Goal: Communication & Community: Share content

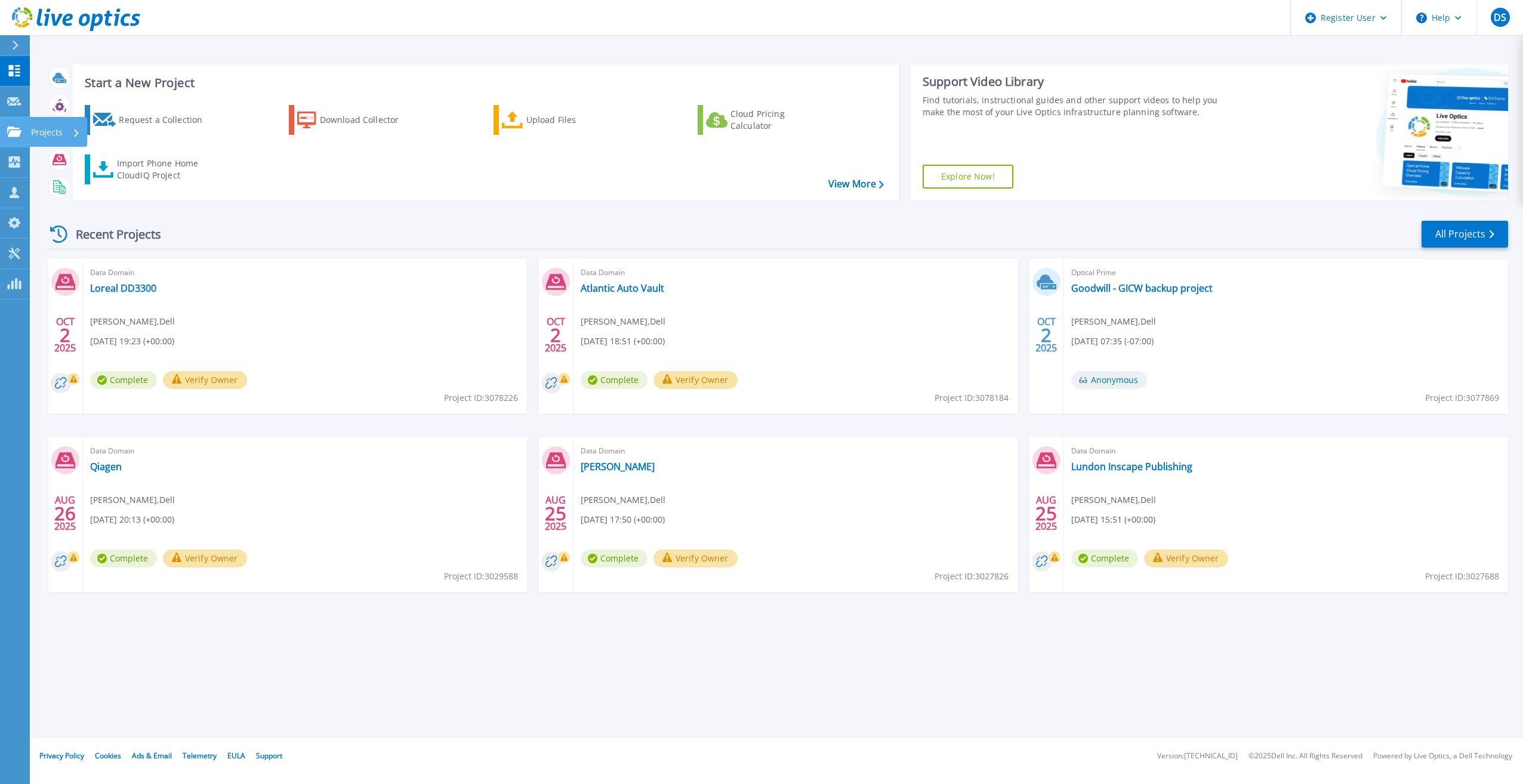
click at [21, 136] on icon at bounding box center [15, 131] width 15 height 10
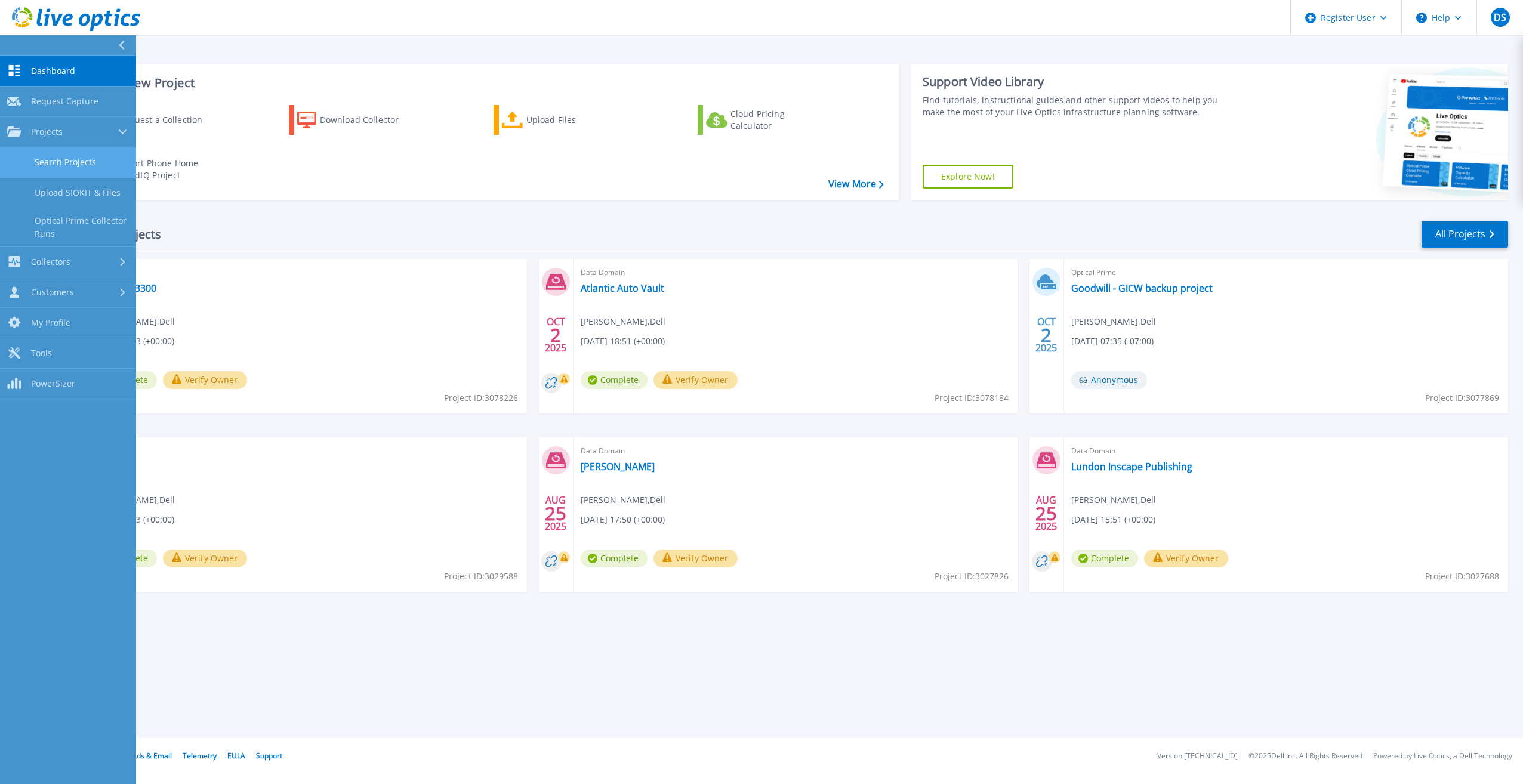
click at [98, 165] on link "Search Projects" at bounding box center [67, 162] width 136 height 30
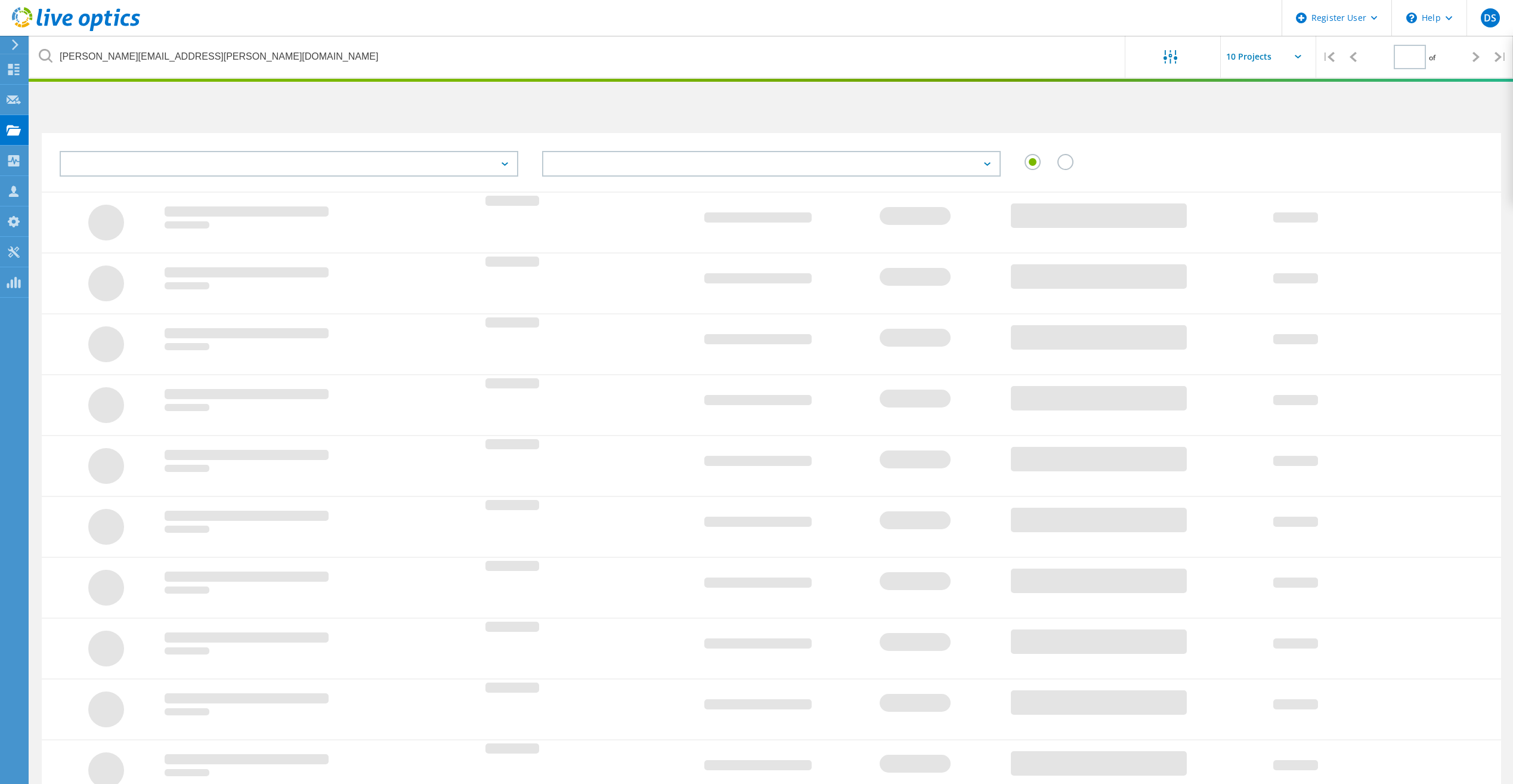
type input "1"
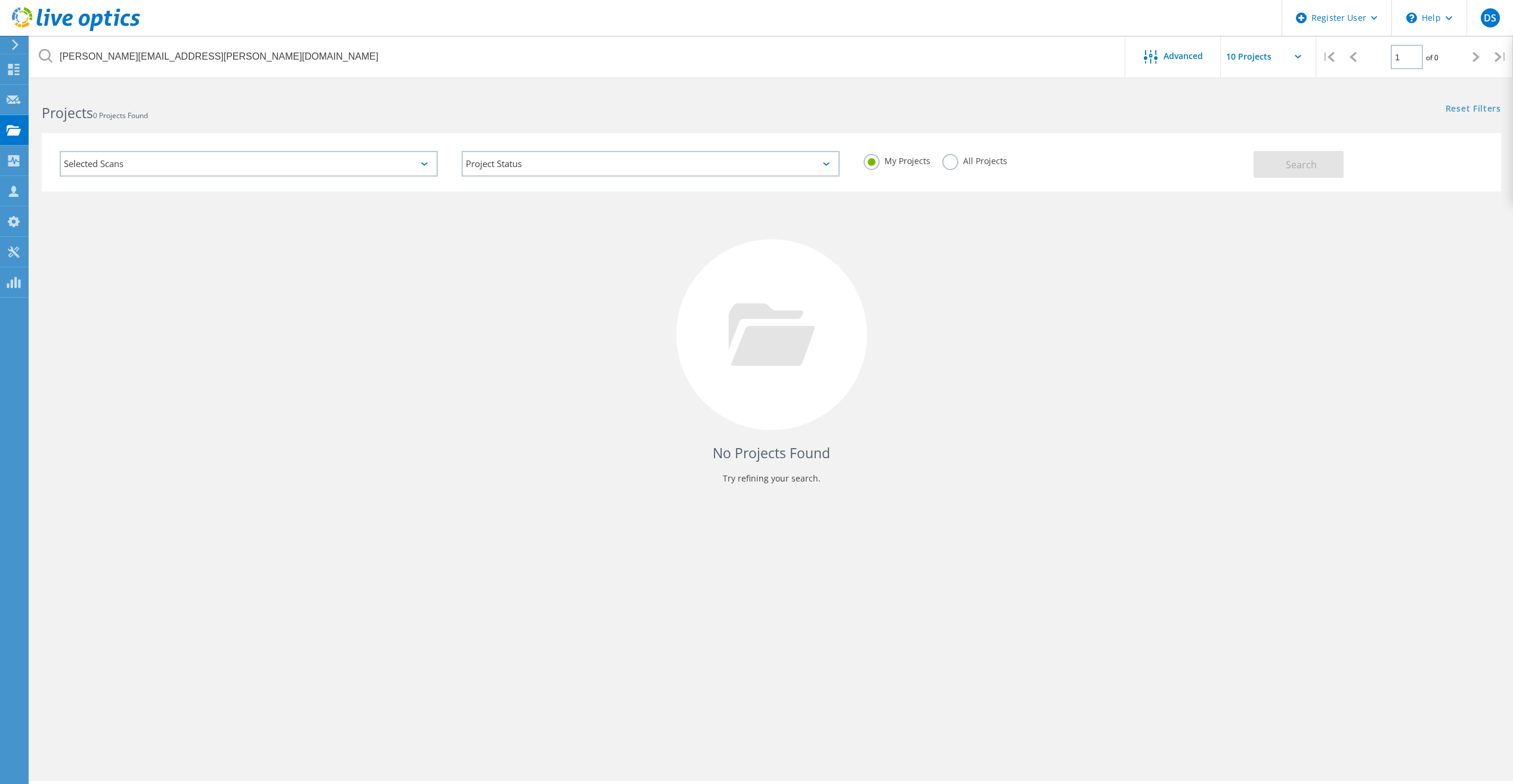
click at [384, 164] on div "Selected Scans" at bounding box center [249, 164] width 378 height 26
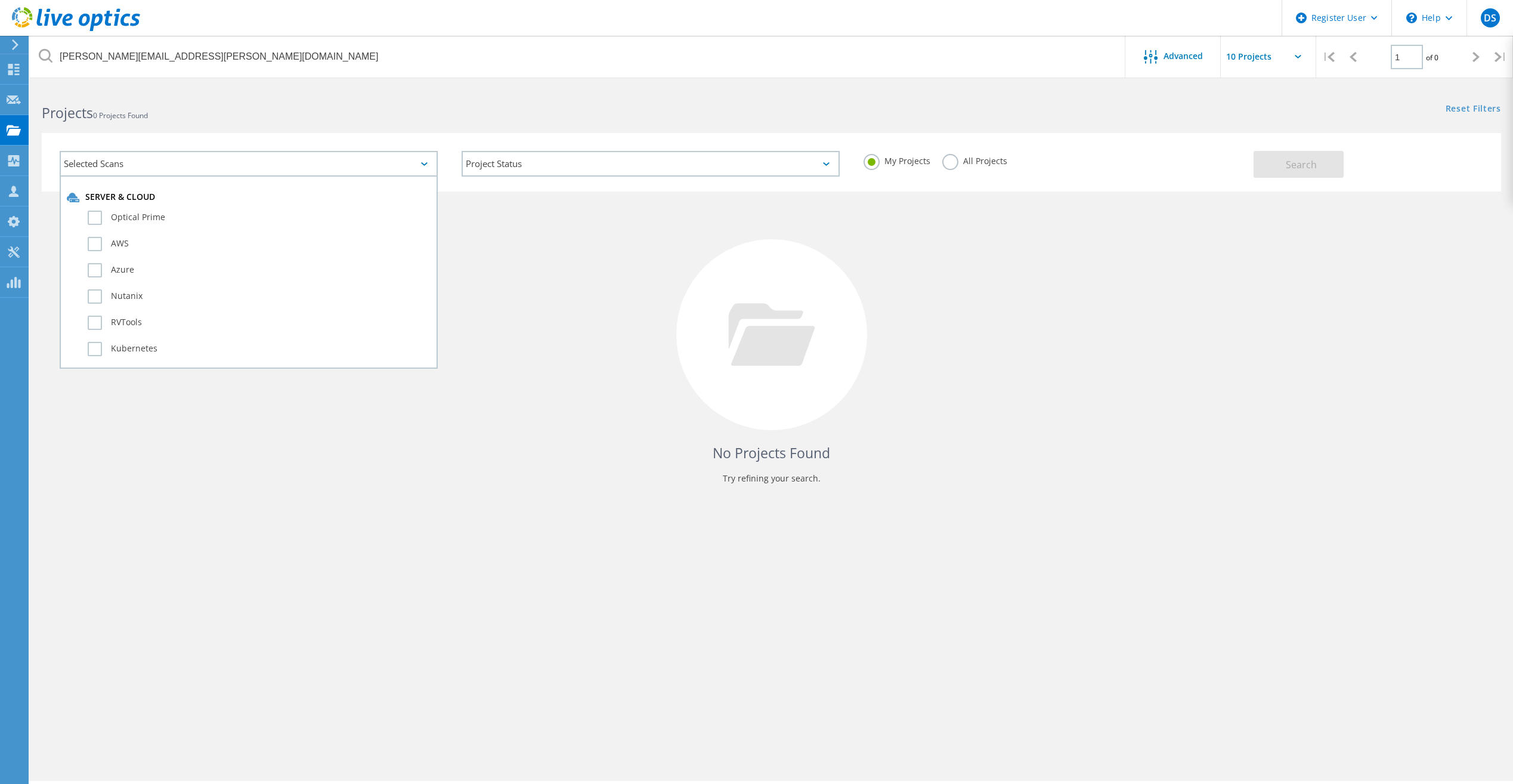
click at [944, 158] on label "All Projects" at bounding box center [975, 159] width 65 height 11
click at [0, 0] on input "All Projects" at bounding box center [0, 0] width 0 height 0
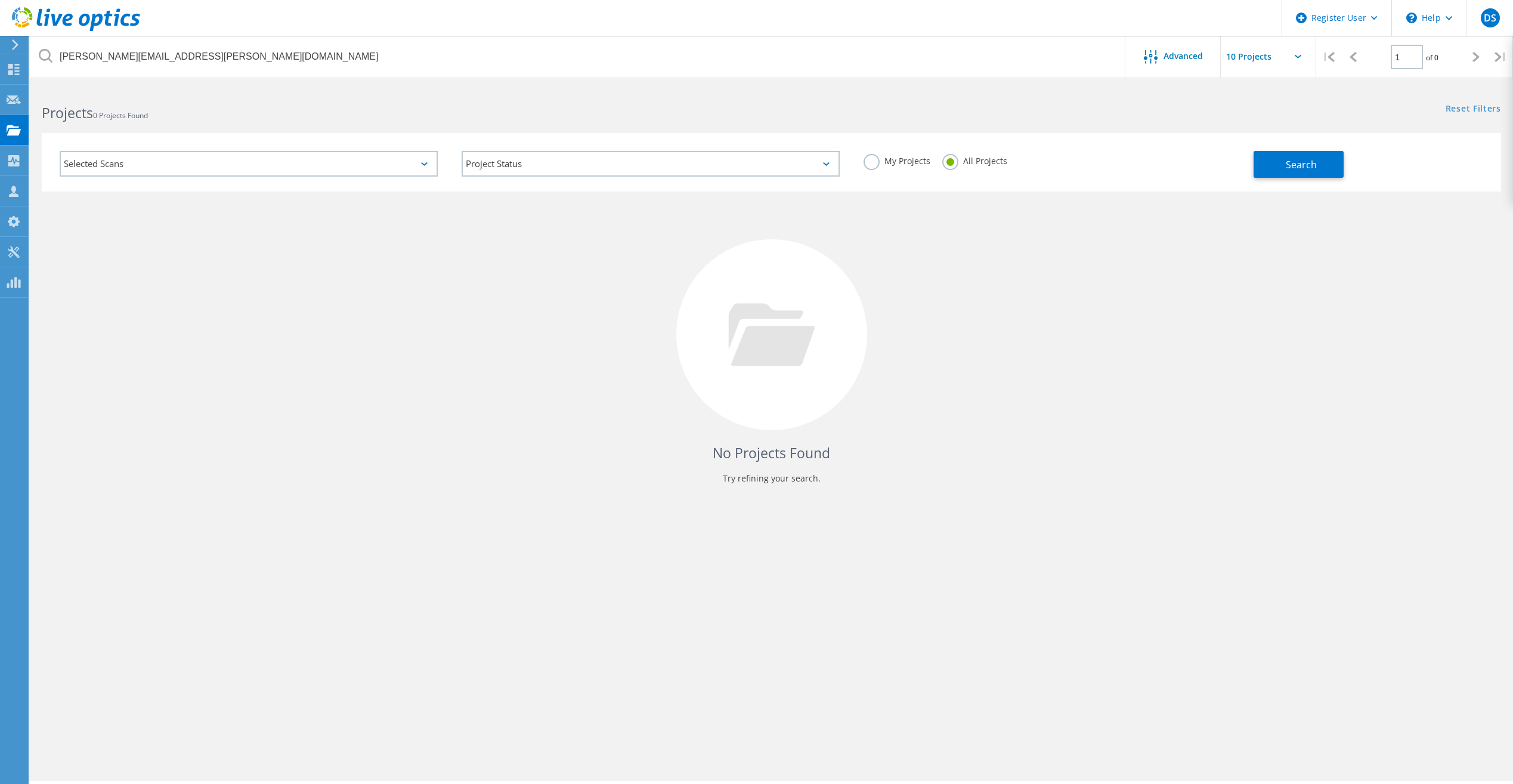
click at [301, 166] on div "Selected Scans" at bounding box center [249, 164] width 378 height 26
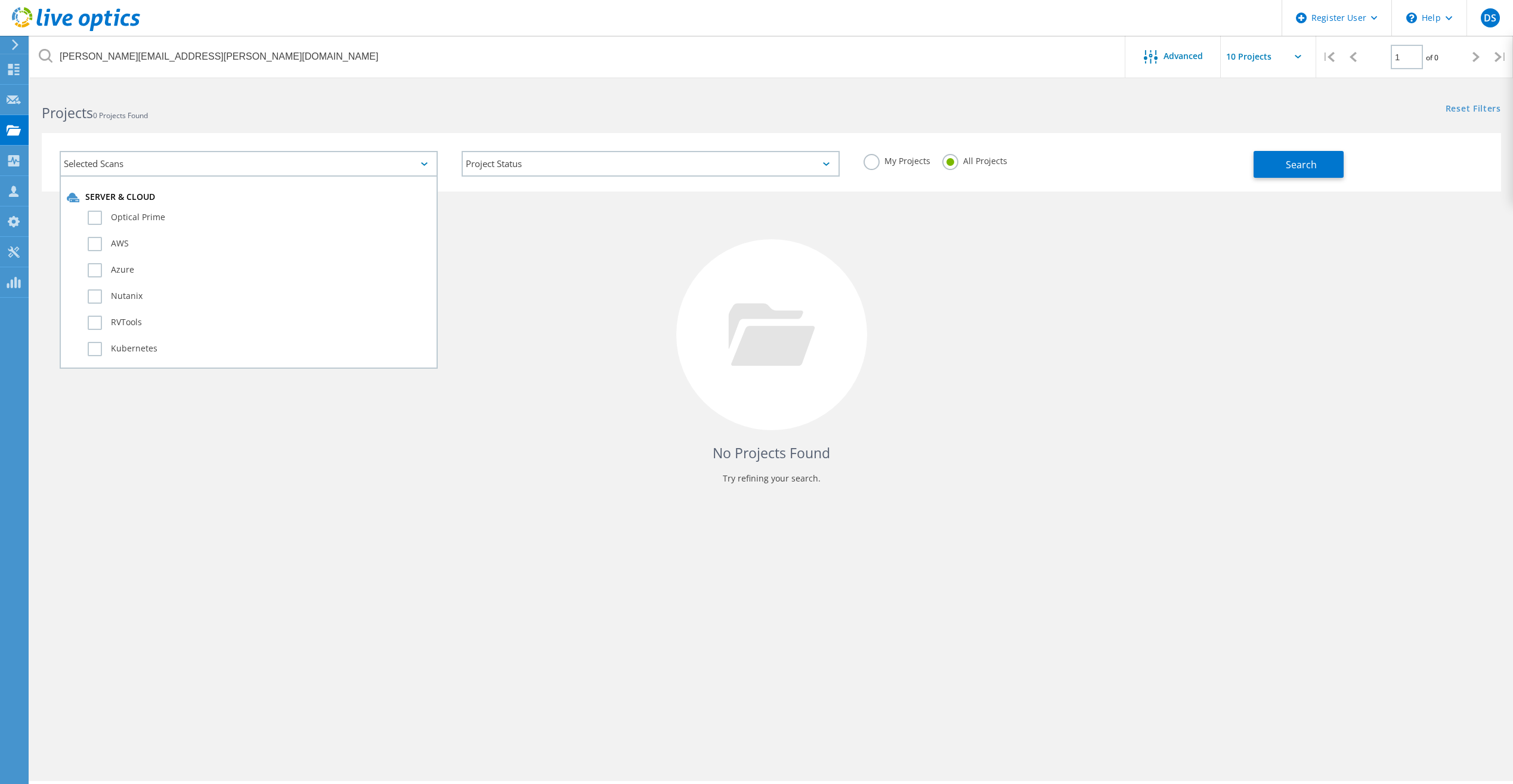
click at [275, 117] on h2 "Projects 0 Projects Found" at bounding box center [400, 113] width 717 height 20
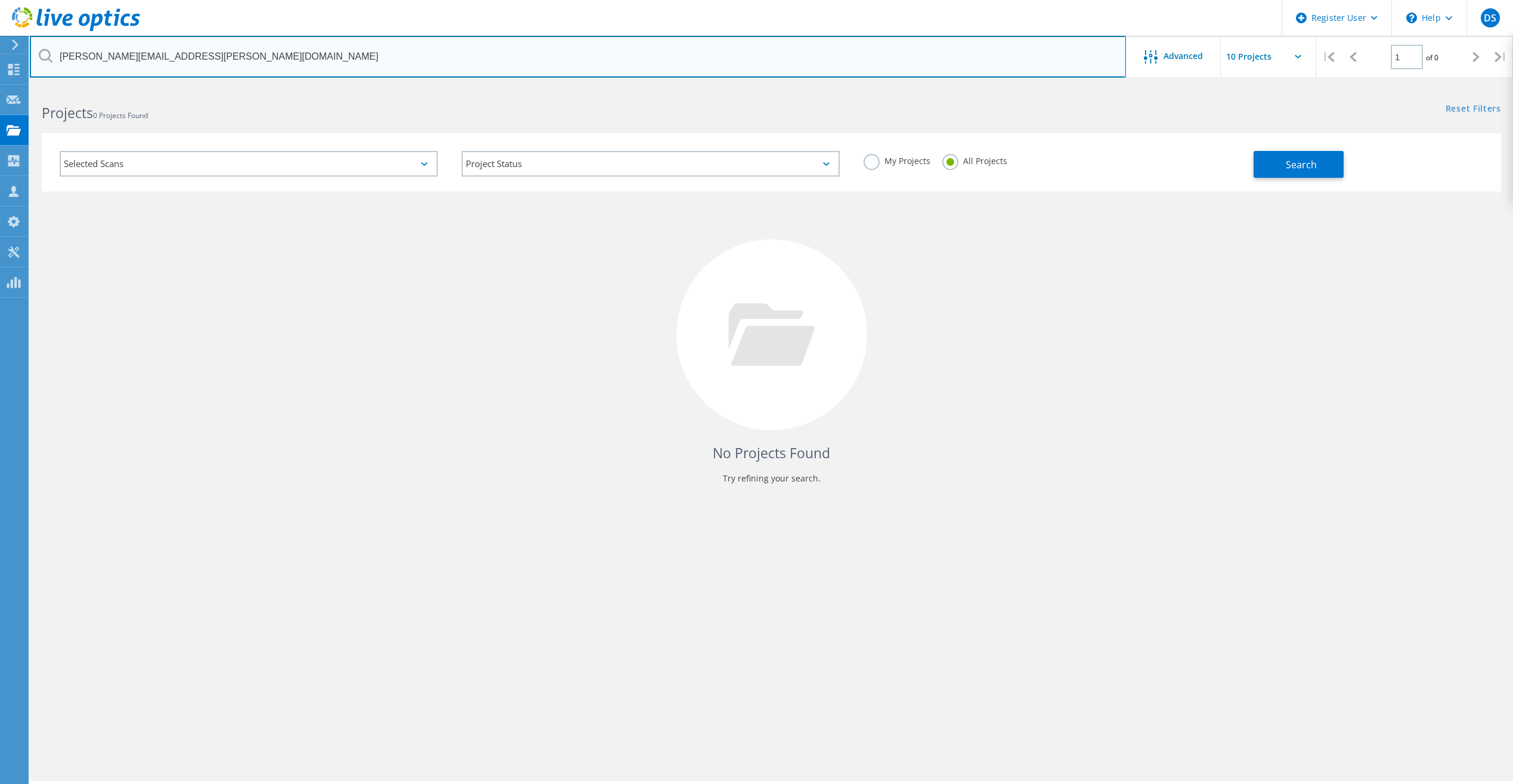
click at [235, 62] on input "[PERSON_NAME][EMAIL_ADDRESS][PERSON_NAME][DOMAIN_NAME]" at bounding box center [578, 56] width 1096 height 42
paste input "3013499"
type input "3013499"
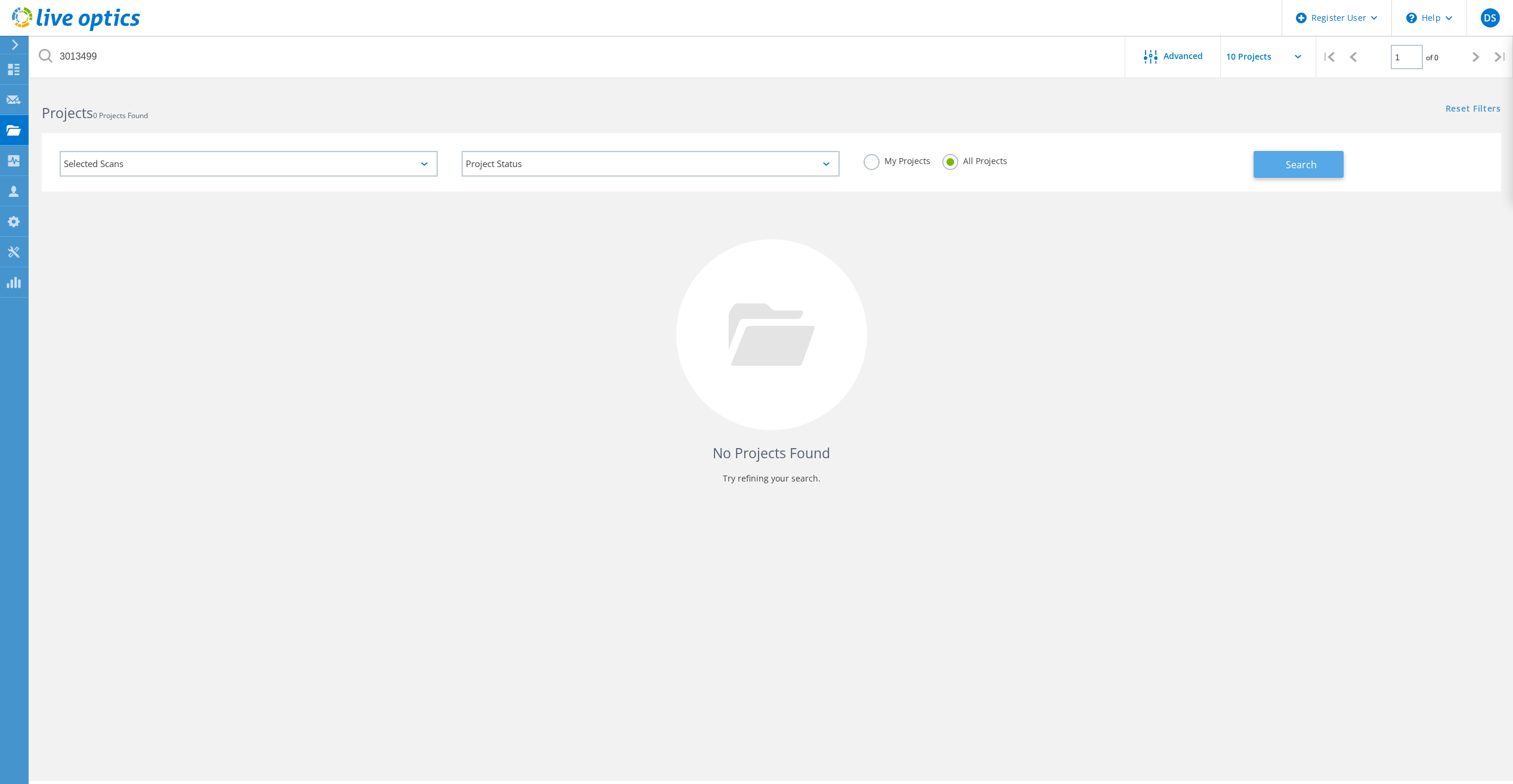
click at [1308, 162] on span "Search" at bounding box center [1302, 165] width 31 height 13
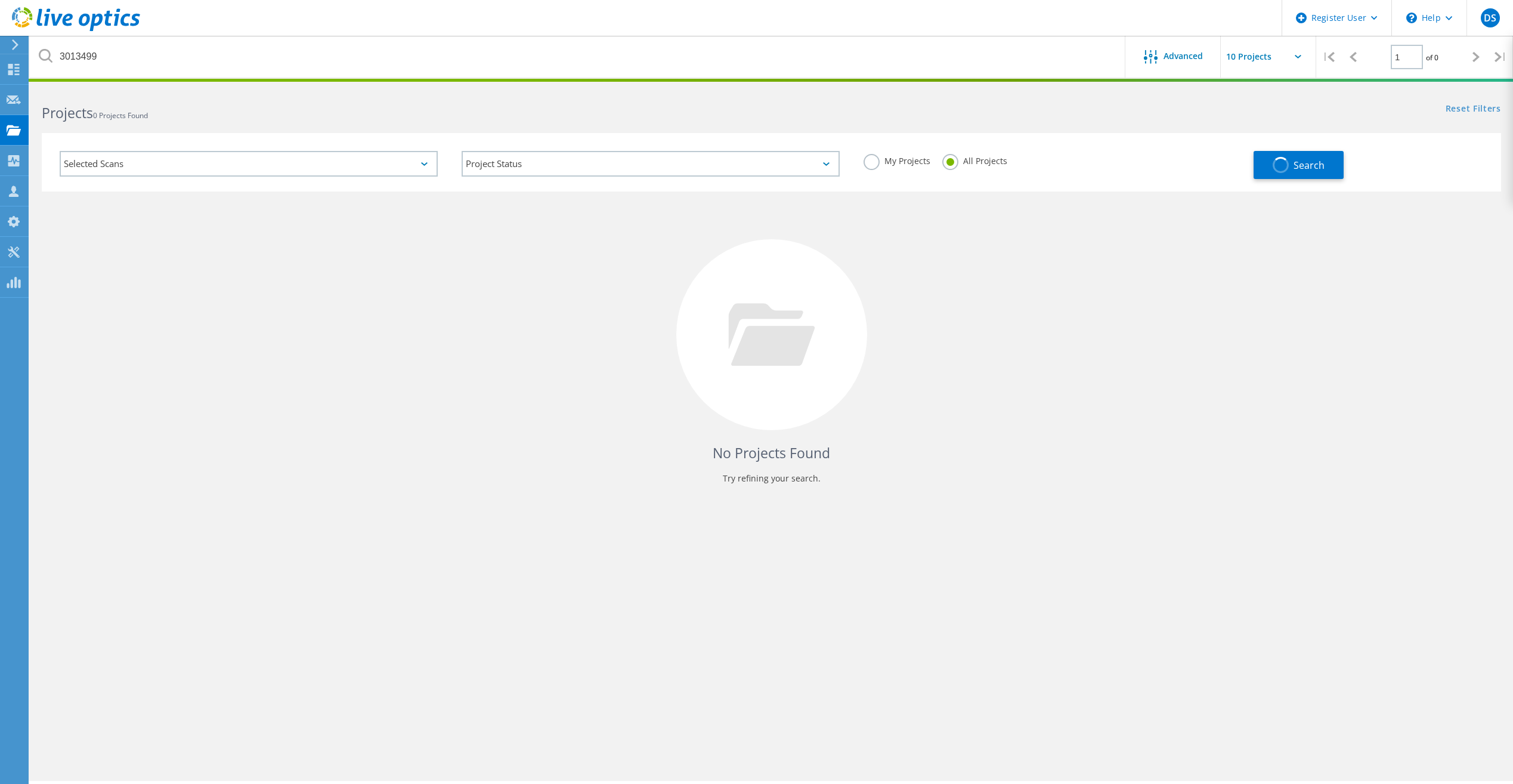
click at [323, 172] on div "Selected Scans" at bounding box center [249, 164] width 378 height 26
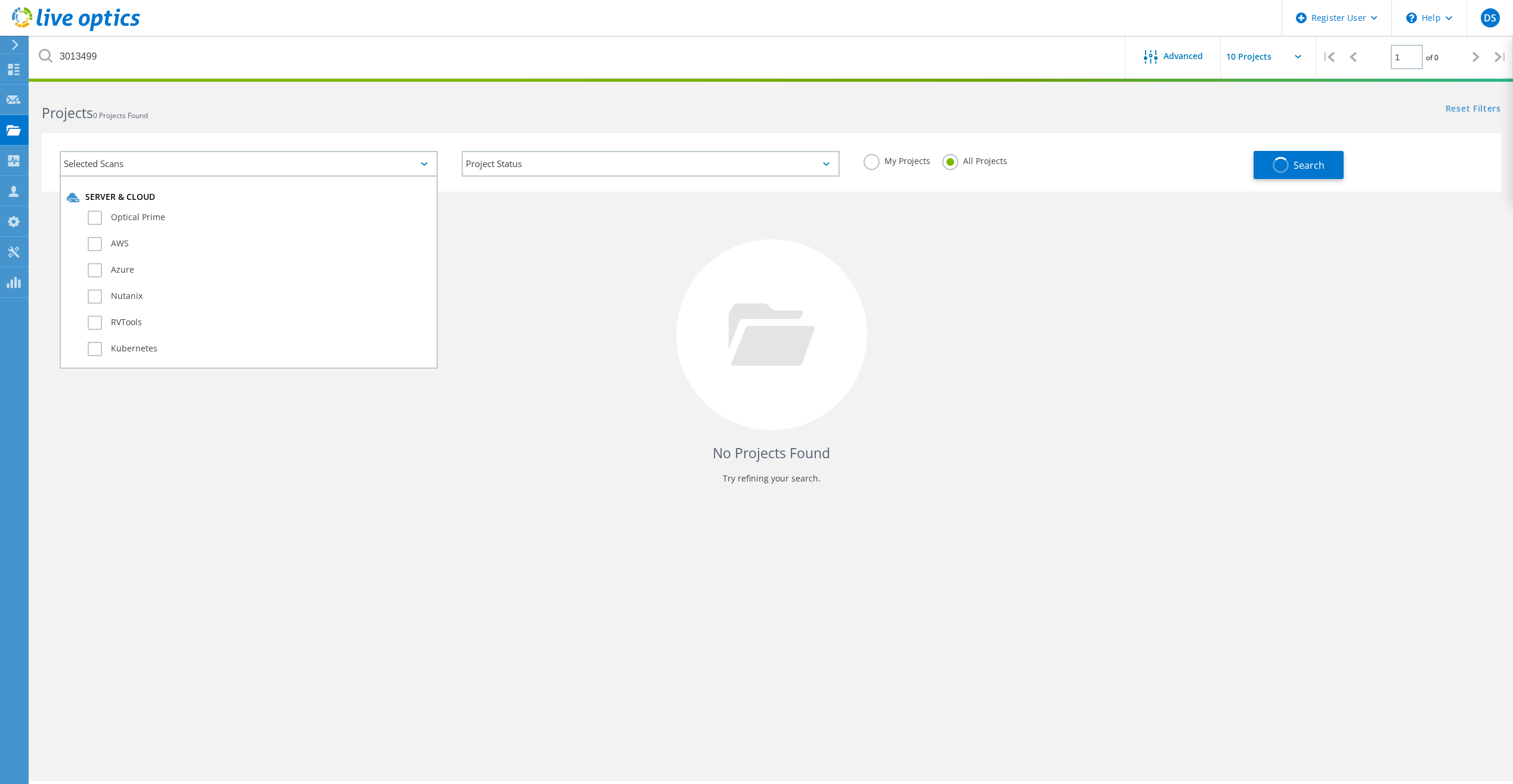
click at [551, 101] on div "Projects 0 Projects Found" at bounding box center [400, 102] width 741 height 32
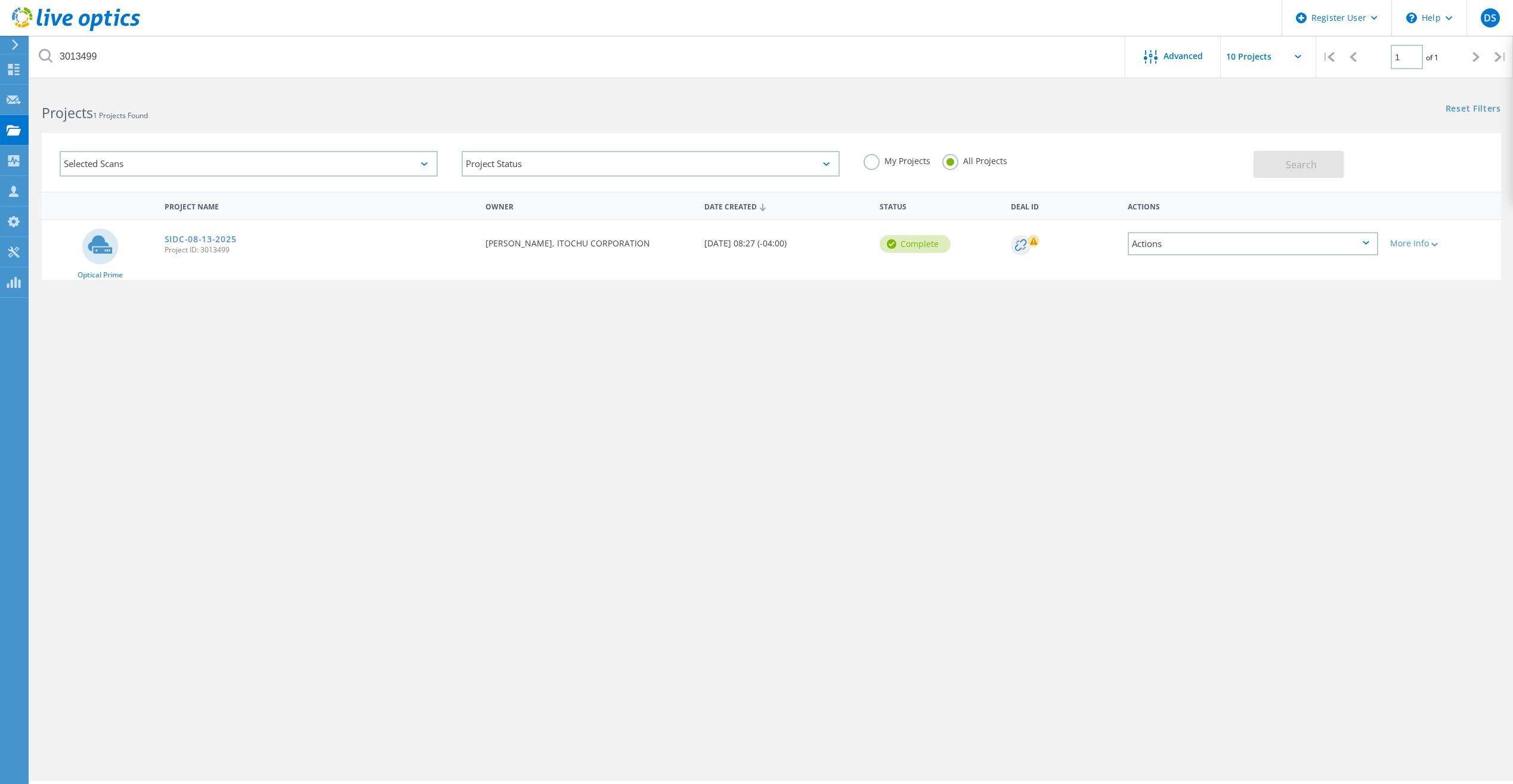
drag, startPoint x: 1025, startPoint y: 244, endPoint x: 968, endPoint y: 290, distance: 73.2
click at [968, 290] on div "Project Name Owner Date Created Status Deal Id Actions Optical Prime SIDC-08-13…" at bounding box center [772, 346] width 1459 height 310
click at [197, 238] on link "SIDC-08-13-2025" at bounding box center [200, 238] width 72 height 8
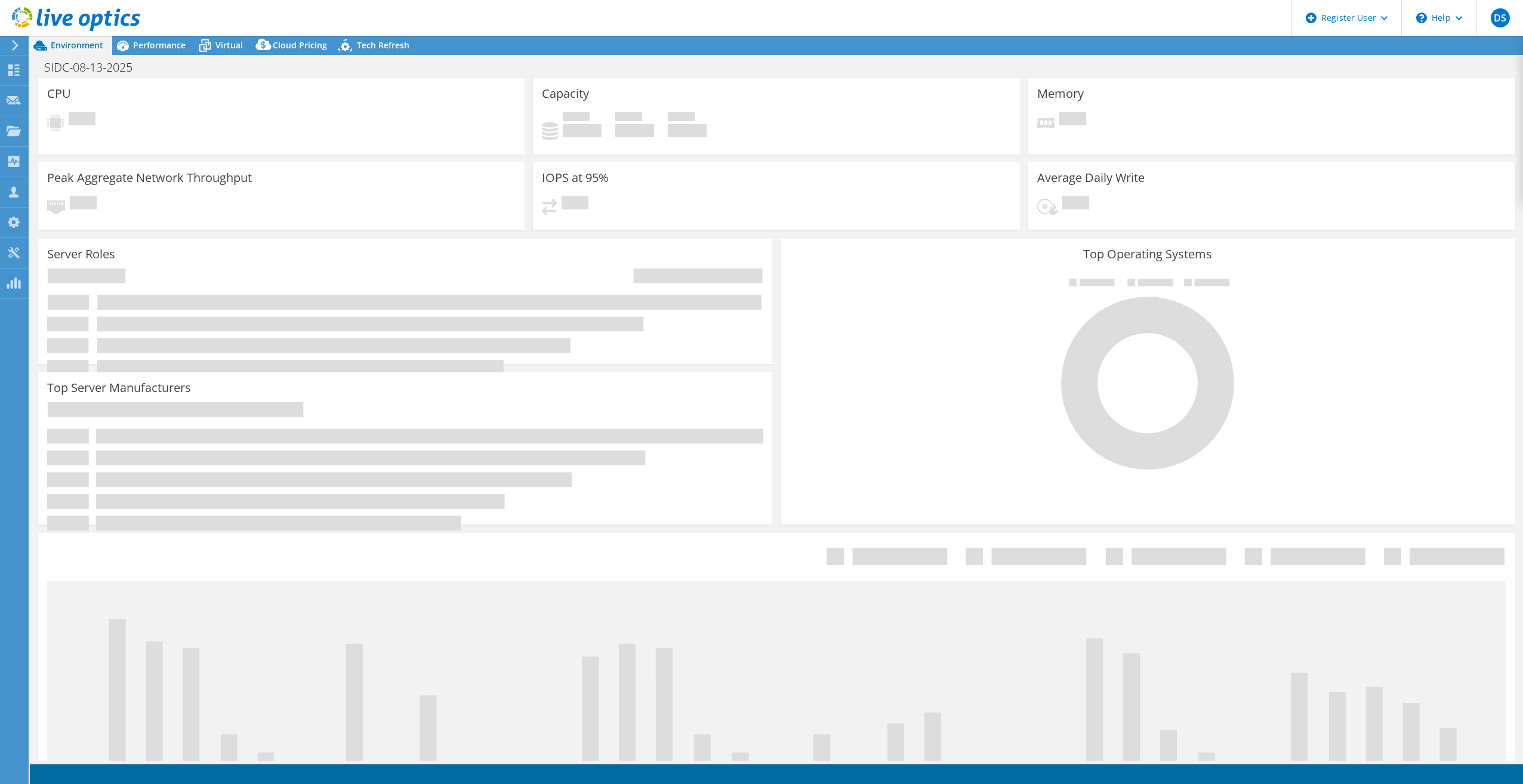
select select "USD"
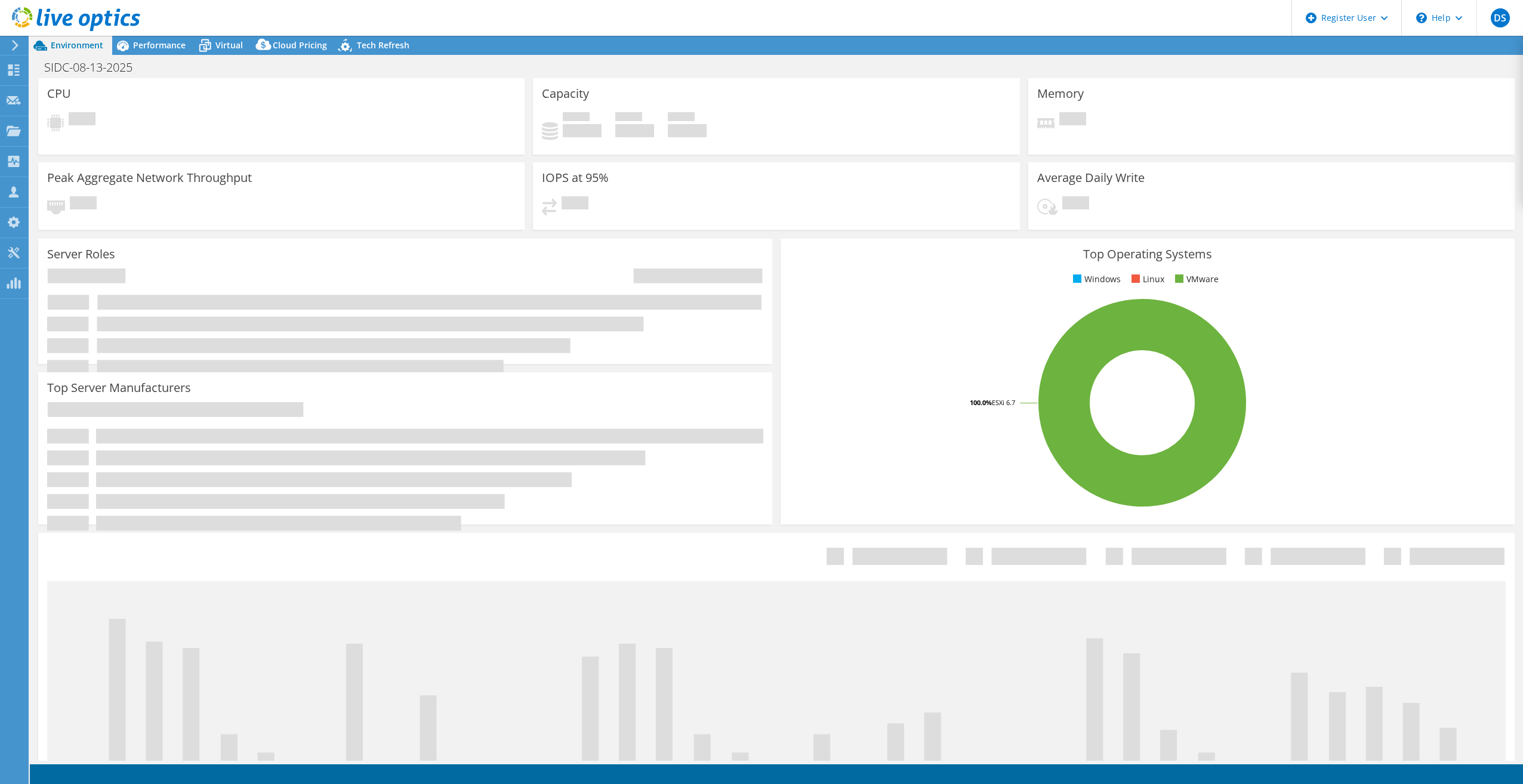
select select "USEast"
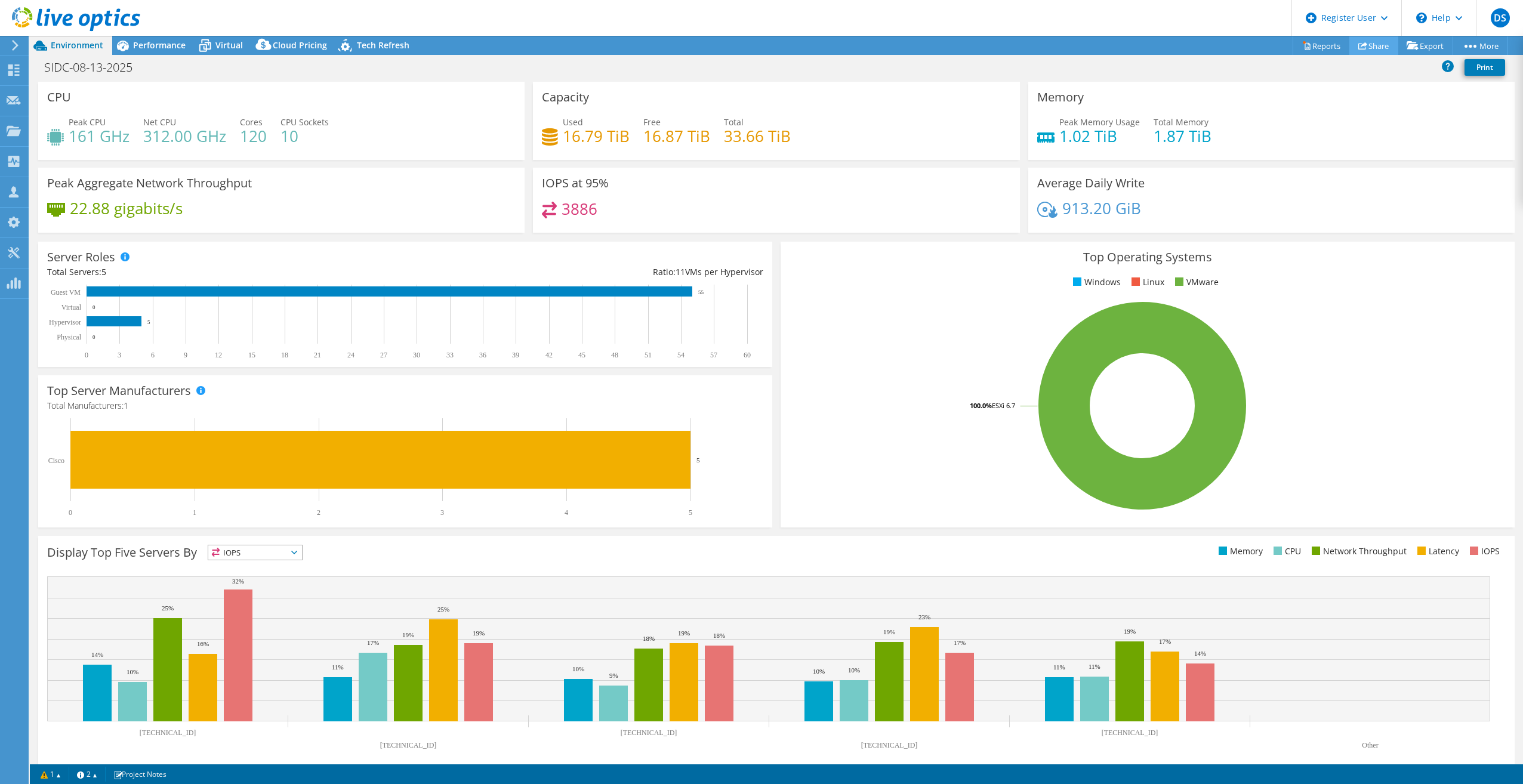
click at [1373, 51] on link "Share" at bounding box center [1373, 45] width 49 height 18
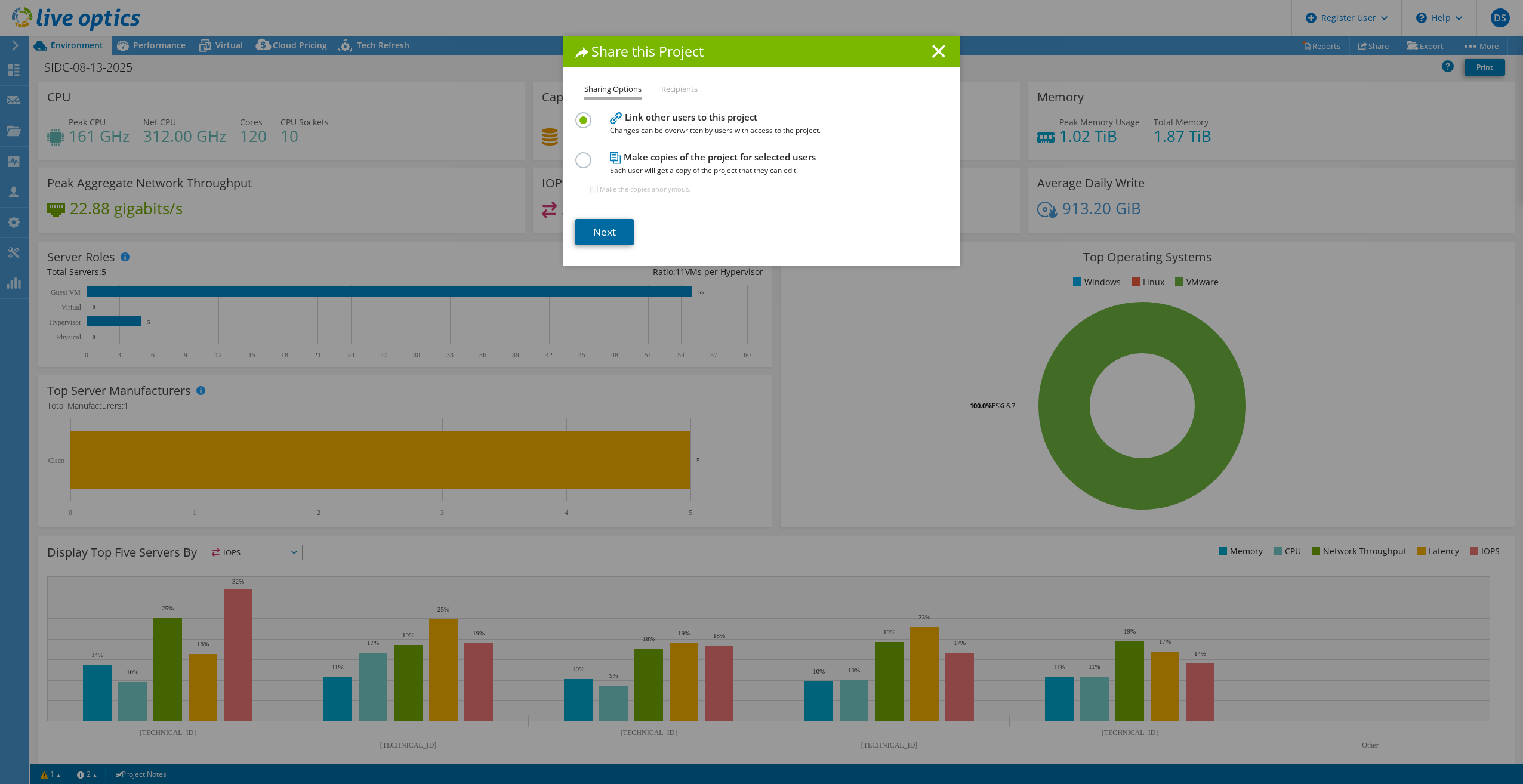
click at [611, 230] on link "Next" at bounding box center [605, 232] width 59 height 26
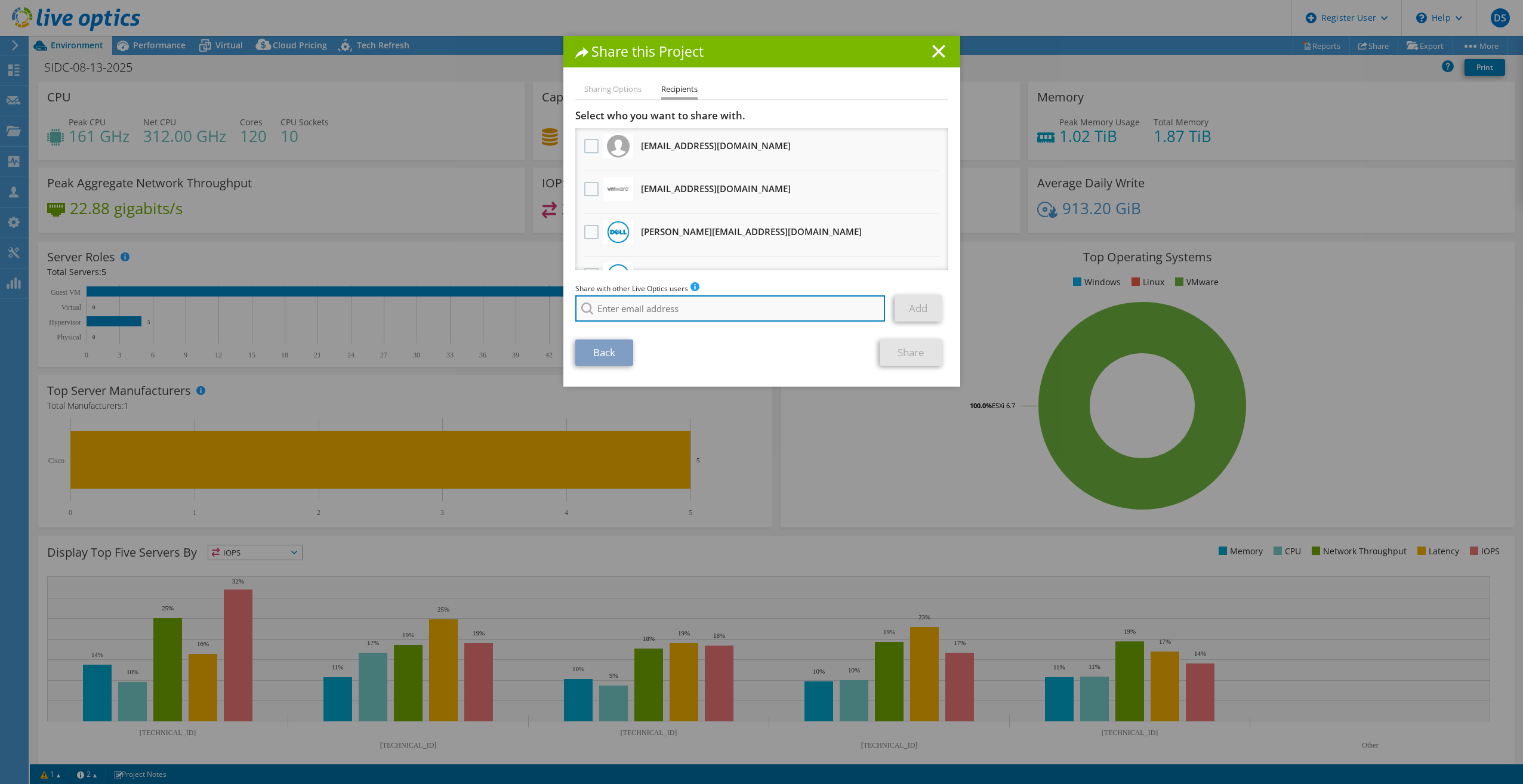
click at [660, 301] on input "search" at bounding box center [730, 309] width 310 height 26
click at [673, 323] on li "Brendan.C.Ryan@dell.com" at bounding box center [696, 325] width 243 height 15
type input "Brendan.C.Ryan@dell.com"
click at [899, 320] on link "Add" at bounding box center [918, 309] width 47 height 26
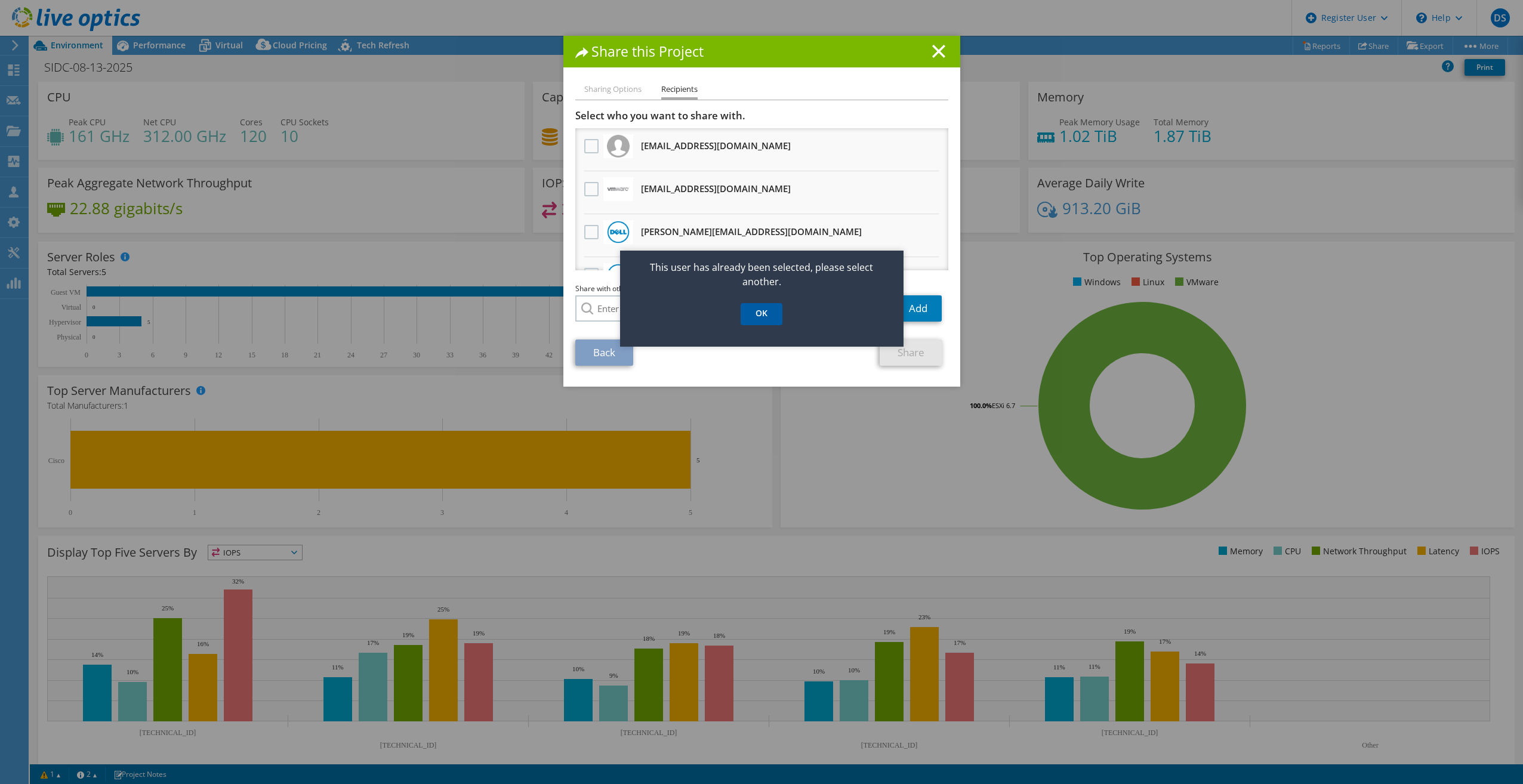
click at [759, 318] on link "OK" at bounding box center [761, 314] width 42 height 22
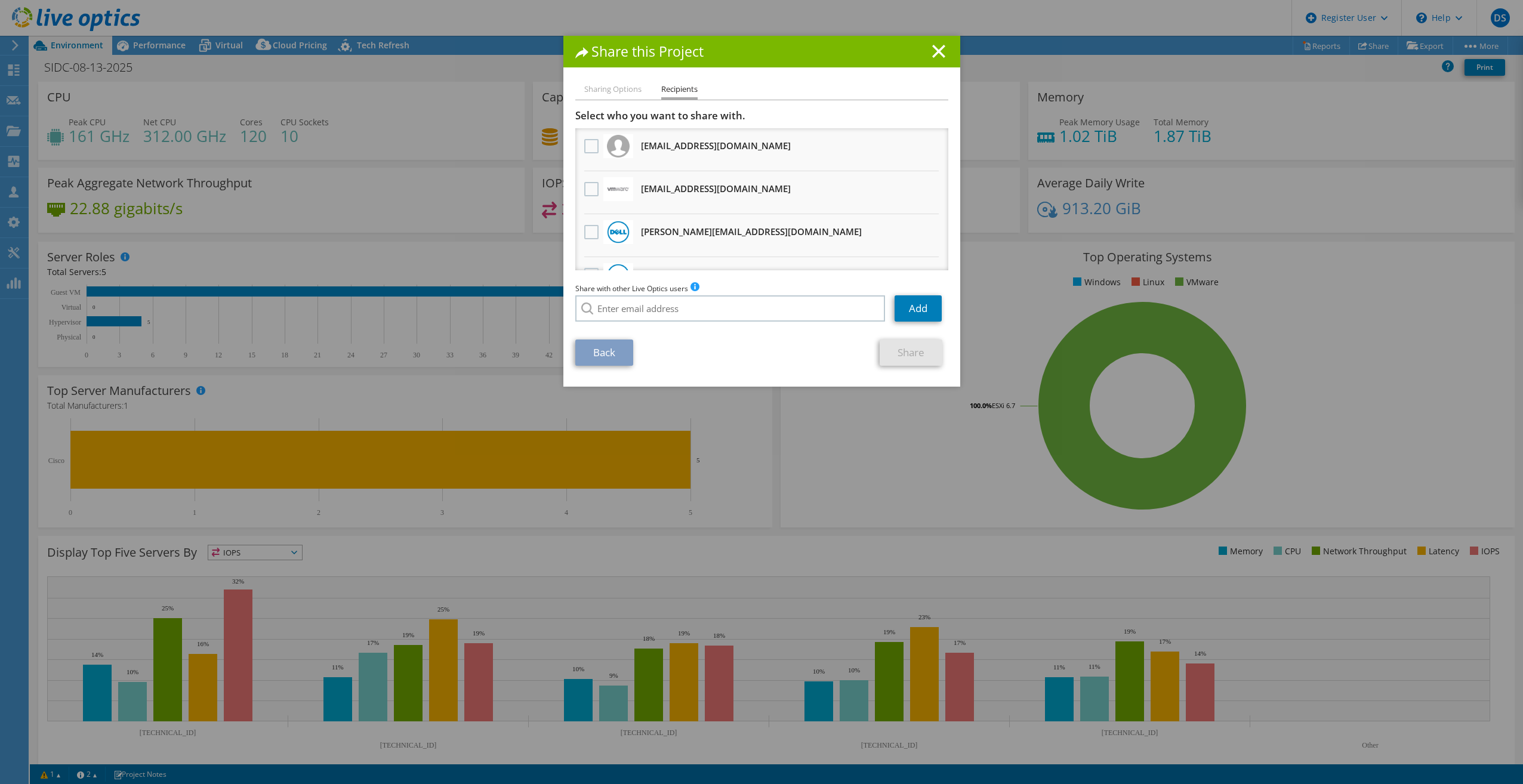
click at [613, 93] on li "Sharing Options" at bounding box center [613, 89] width 57 height 15
drag, startPoint x: 618, startPoint y: 85, endPoint x: 673, endPoint y: 38, distance: 72.3
click at [618, 85] on li "Sharing Options" at bounding box center [613, 89] width 57 height 15
drag, startPoint x: 616, startPoint y: 91, endPoint x: 629, endPoint y: 90, distance: 13.0
click at [617, 90] on li "Sharing Options" at bounding box center [613, 89] width 57 height 15
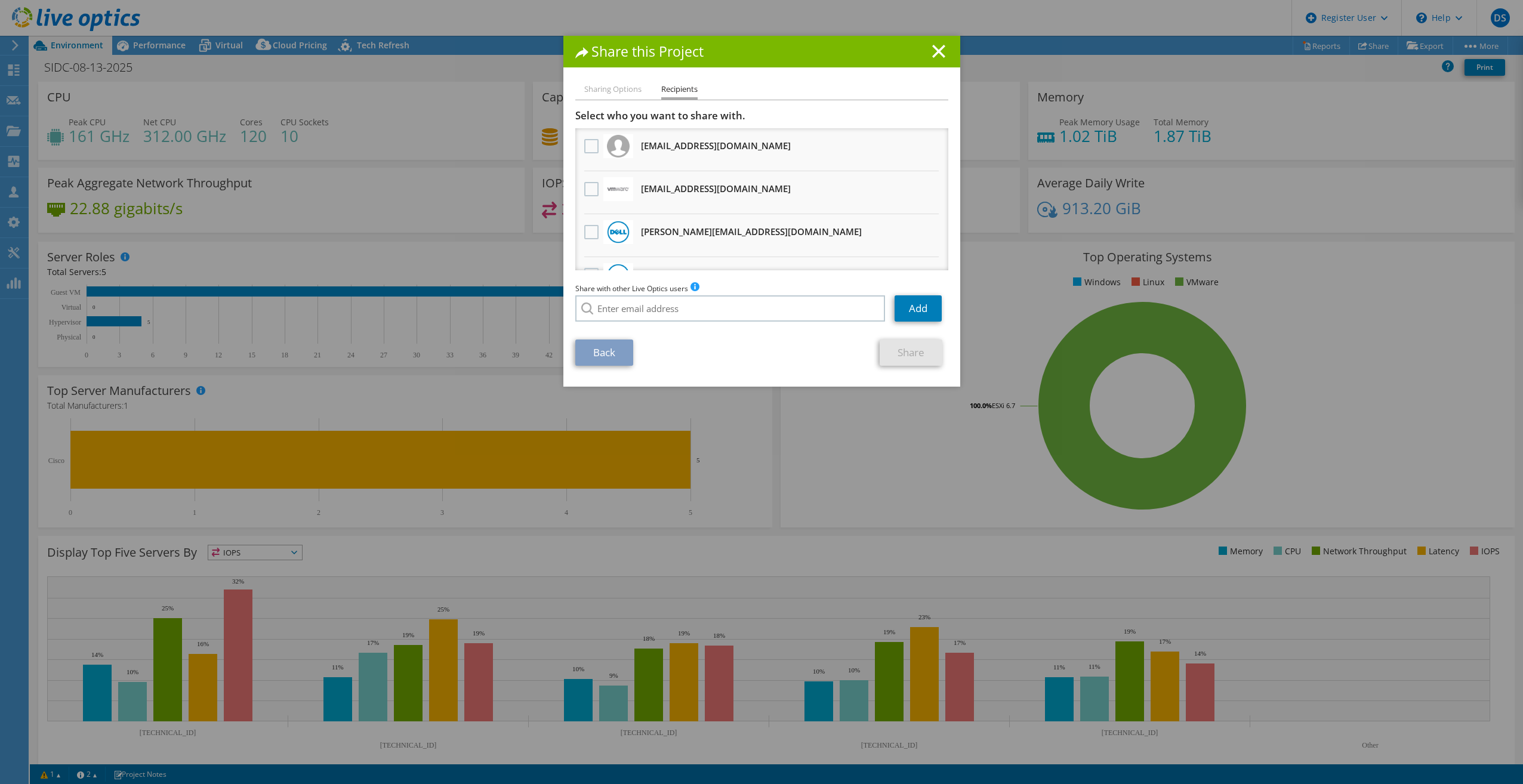
click at [743, 117] on h3 "Select who you want to share with." at bounding box center [762, 116] width 373 height 13
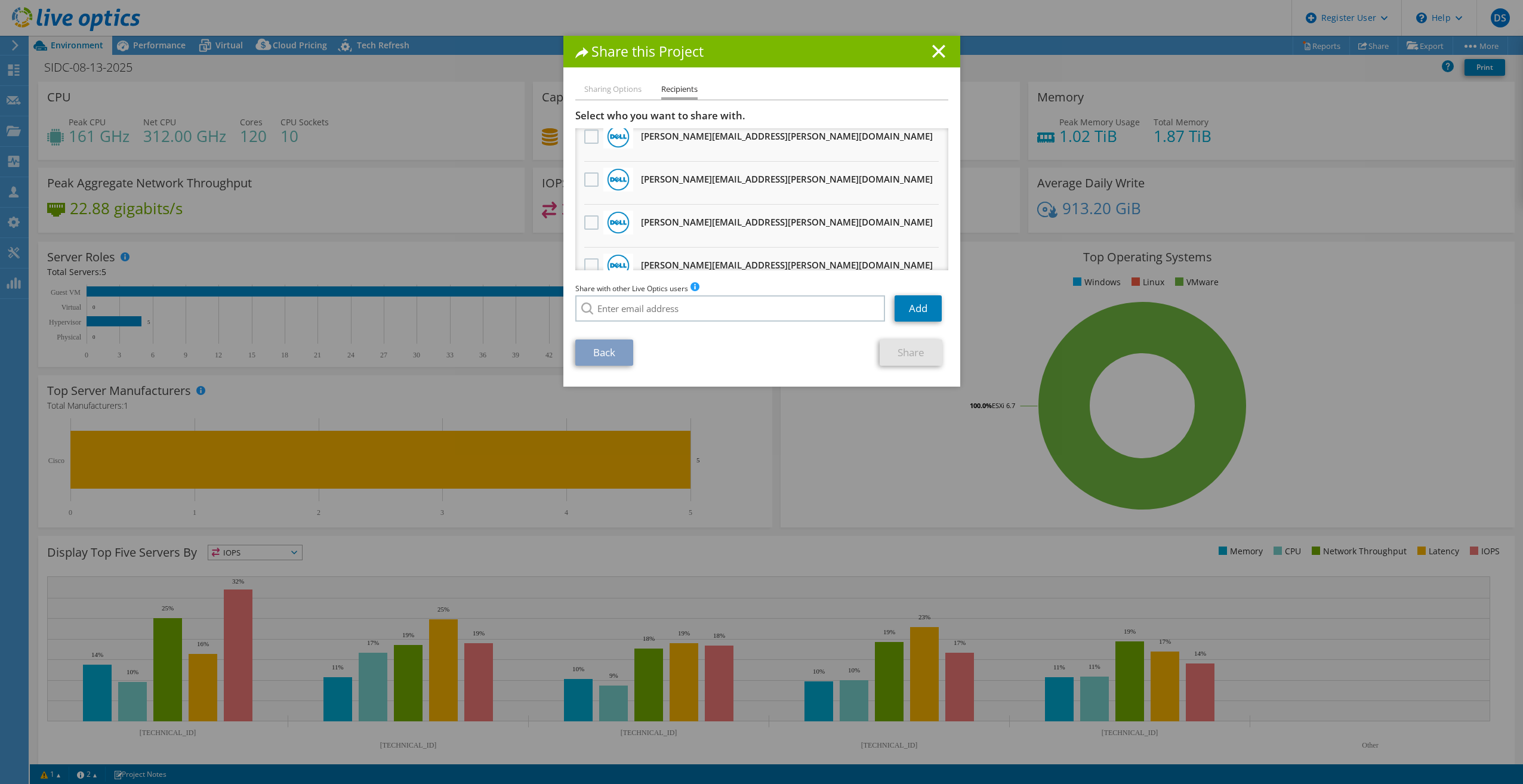
click at [938, 40] on div "Share this Project" at bounding box center [762, 51] width 397 height 32
click at [932, 49] on line at bounding box center [938, 51] width 12 height 12
